Goal: Find specific page/section

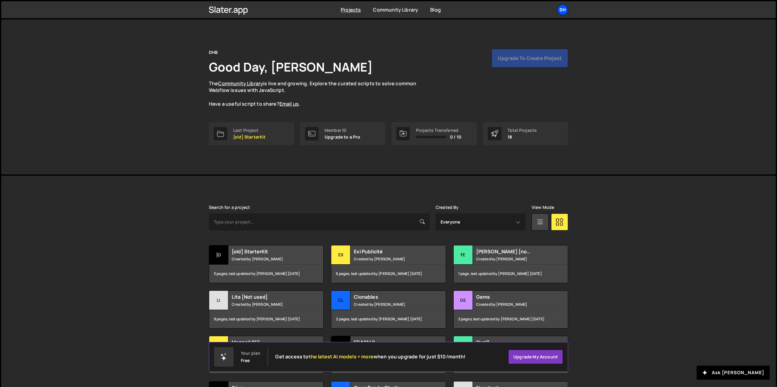
click at [563, 10] on div "DH" at bounding box center [562, 9] width 11 height 11
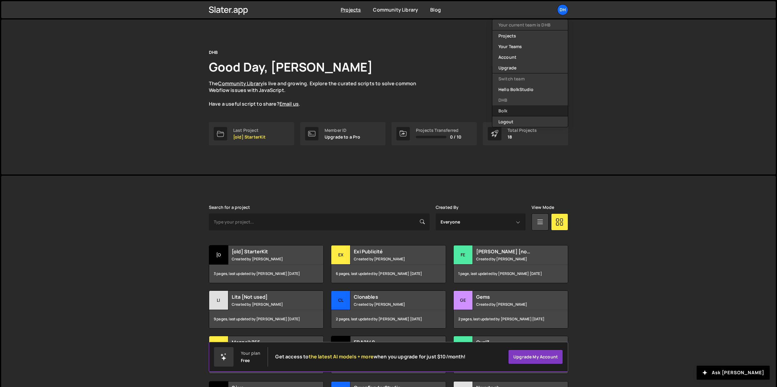
click at [511, 111] on link "Bolk" at bounding box center [530, 110] width 76 height 11
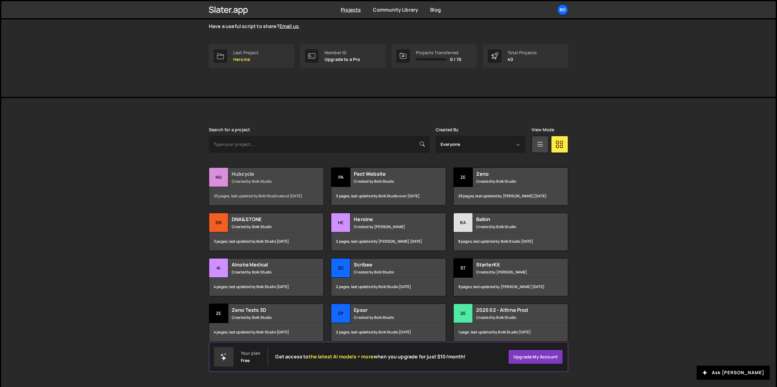
scroll to position [81, 0]
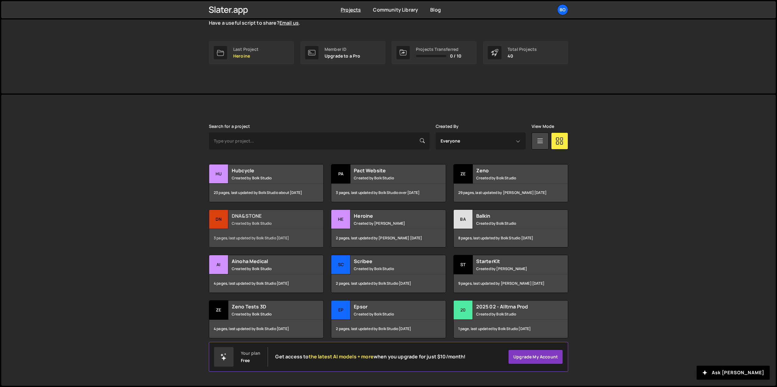
click at [261, 227] on div "DNA&STONE Created by Bolk Studio" at bounding box center [266, 219] width 114 height 19
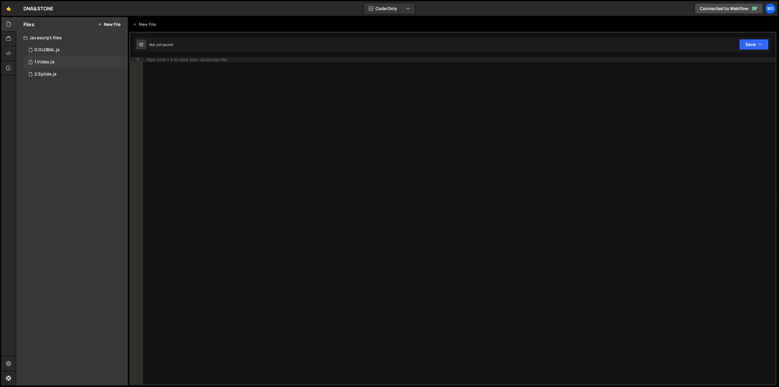
click at [50, 62] on div "1.Video.js" at bounding box center [44, 61] width 20 height 5
